Goal: Information Seeking & Learning: Learn about a topic

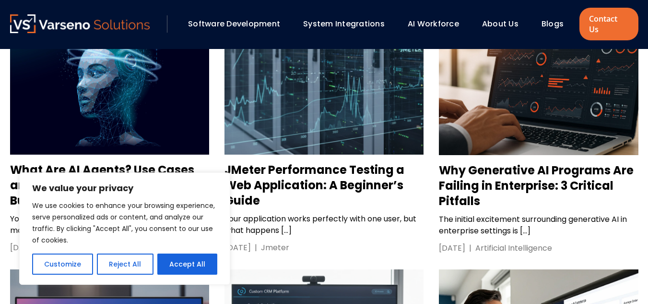
scroll to position [960, 0]
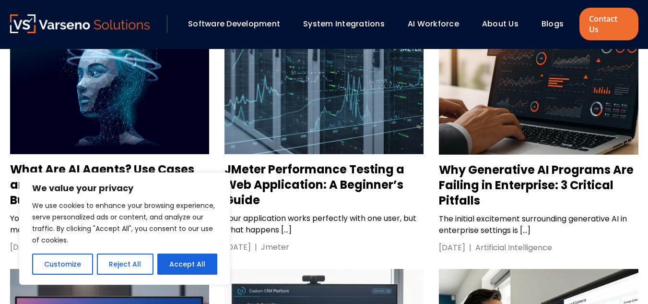
click at [155, 162] on h3 "What Are AI Agents? Use Cases and Benefits for Modern Businesses" at bounding box center [109, 185] width 199 height 46
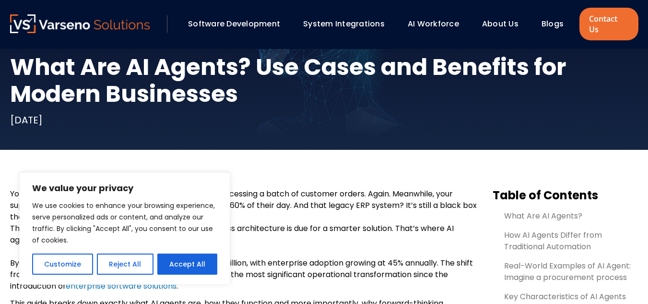
scroll to position [211, 0]
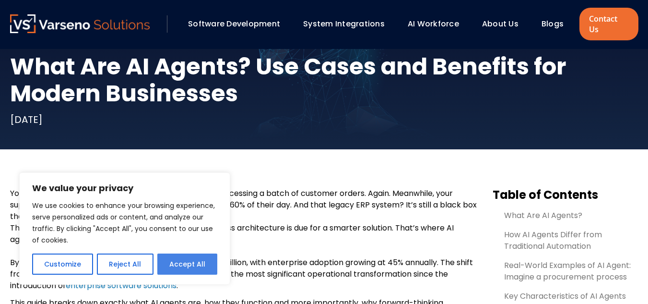
click at [177, 257] on button "Accept All" at bounding box center [187, 263] width 60 height 21
checkbox input "true"
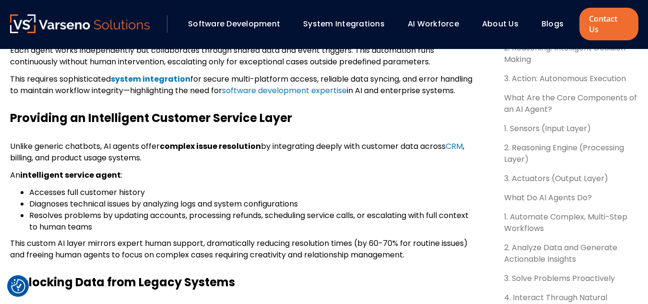
scroll to position [2816, 0]
